Goal: Use online tool/utility: Use online tool/utility

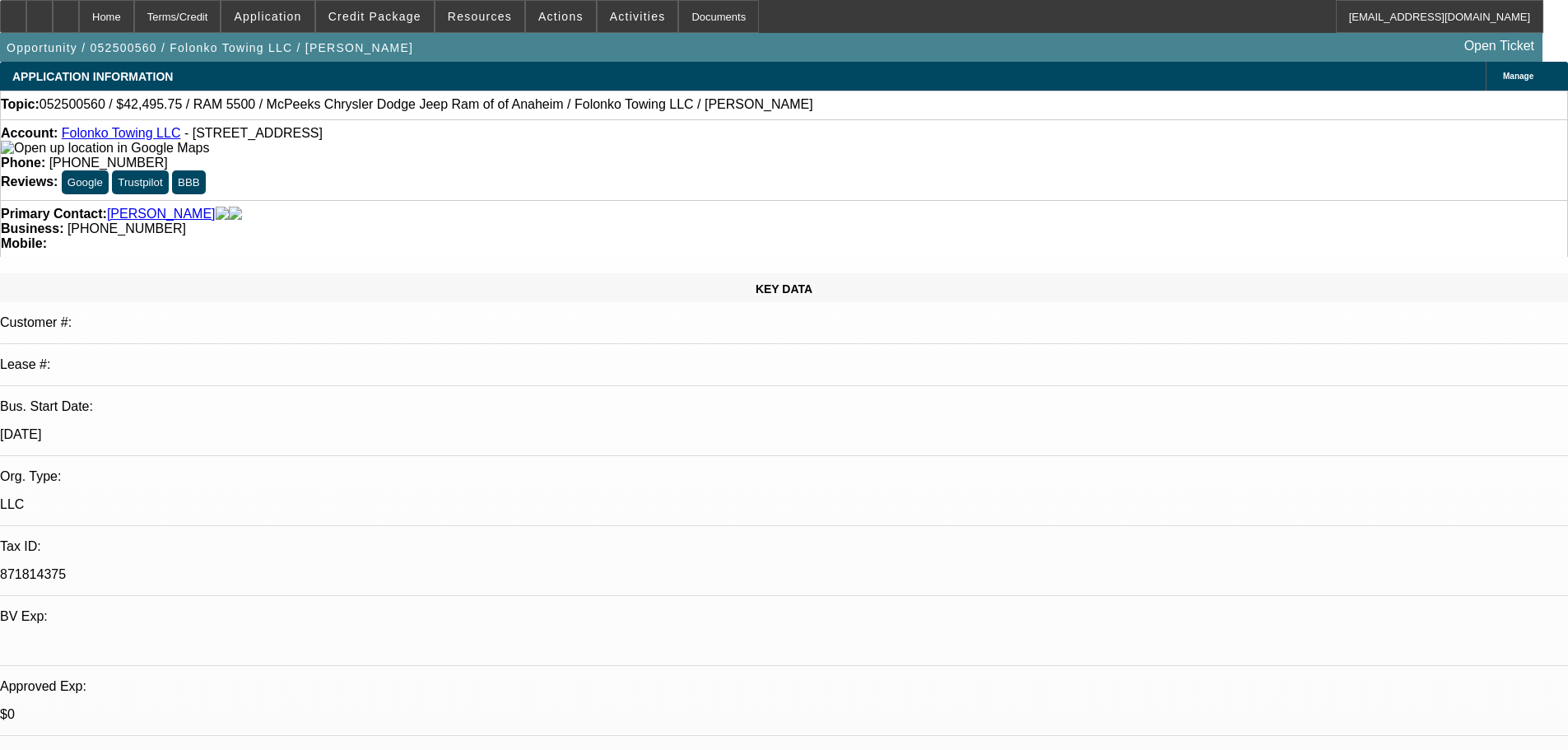
select select "0.15"
select select "0"
select select "2"
select select "0.1"
select select "4"
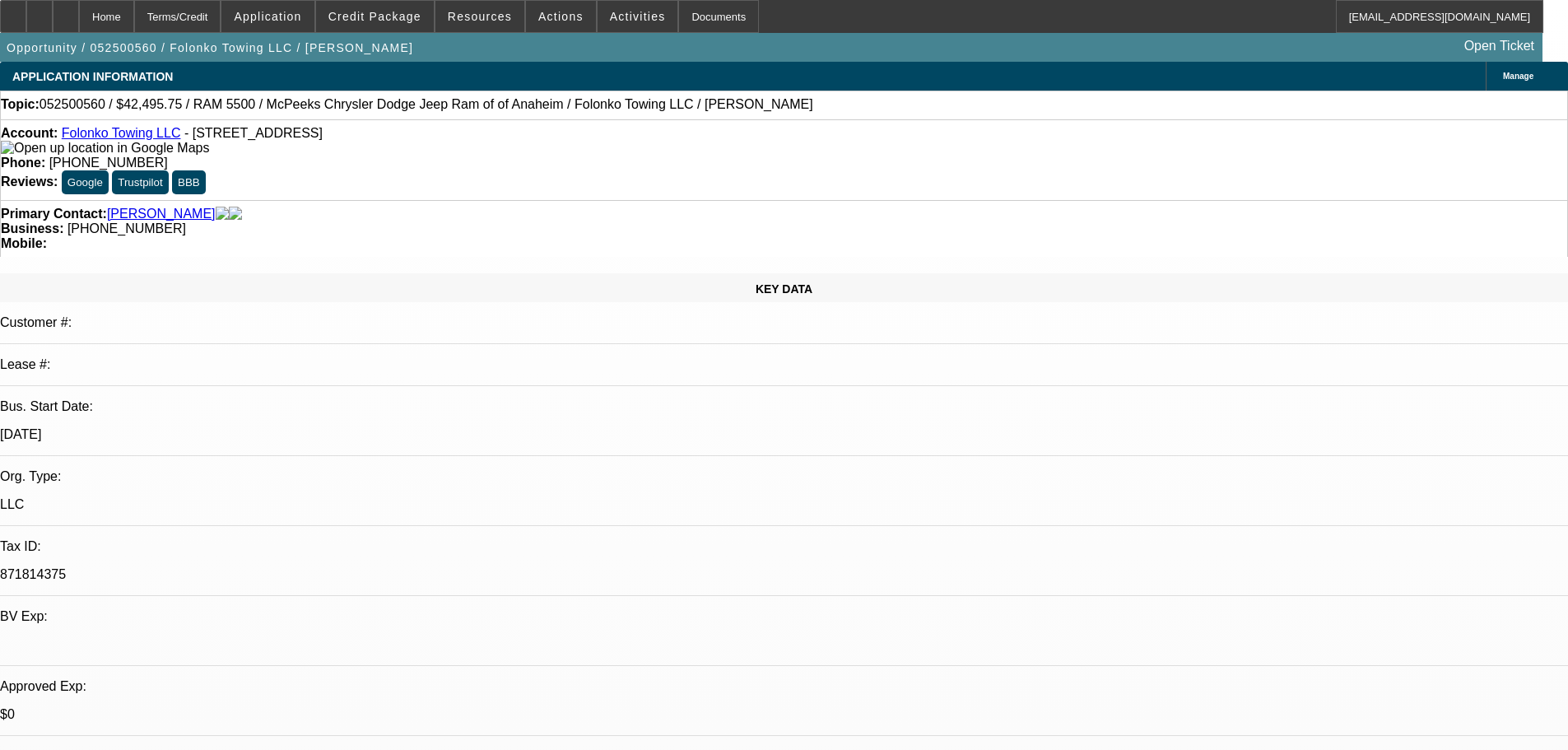
scroll to position [2470, 0]
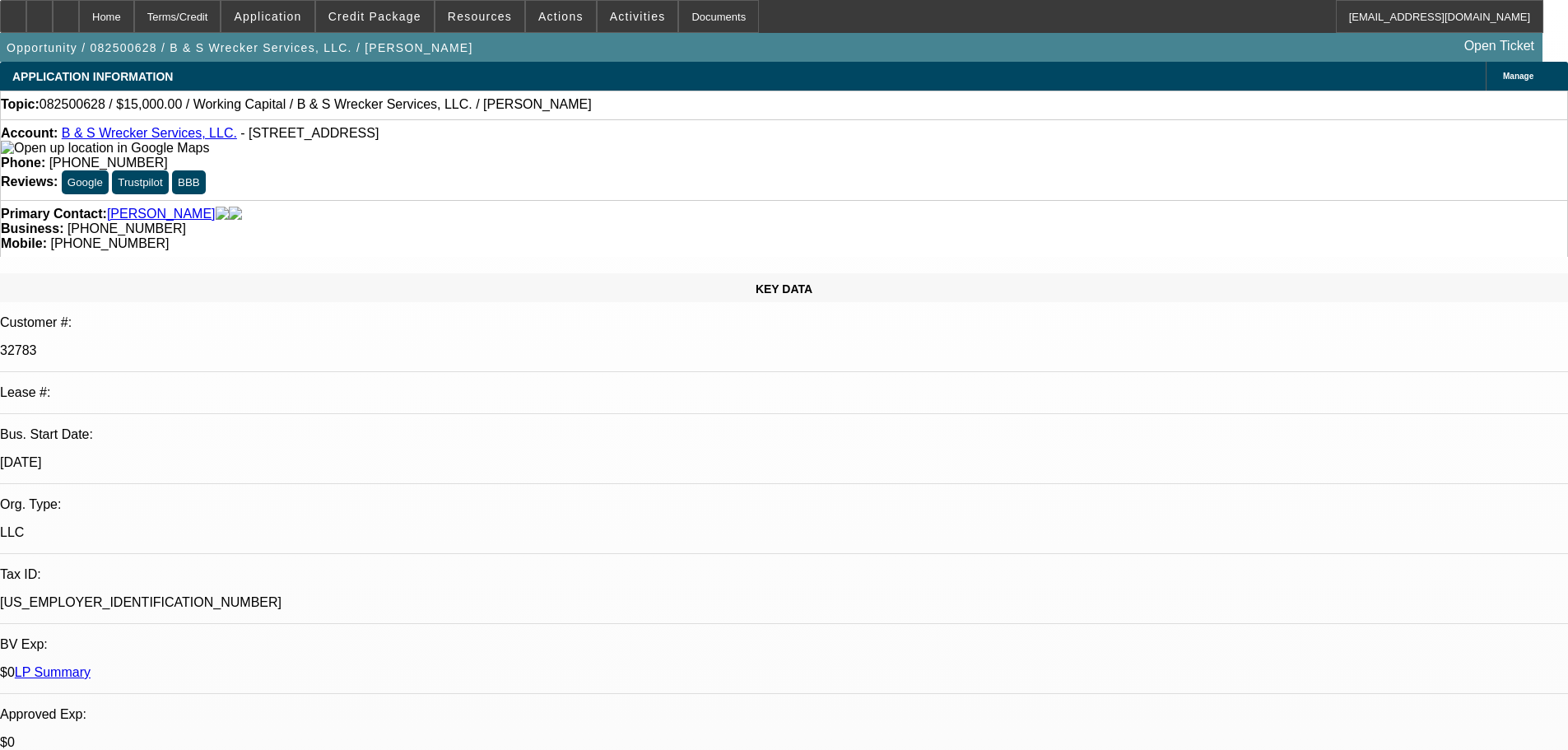
select select "0"
select select "2"
select select "0.1"
select select "4"
